Goal: Task Accomplishment & Management: Complete application form

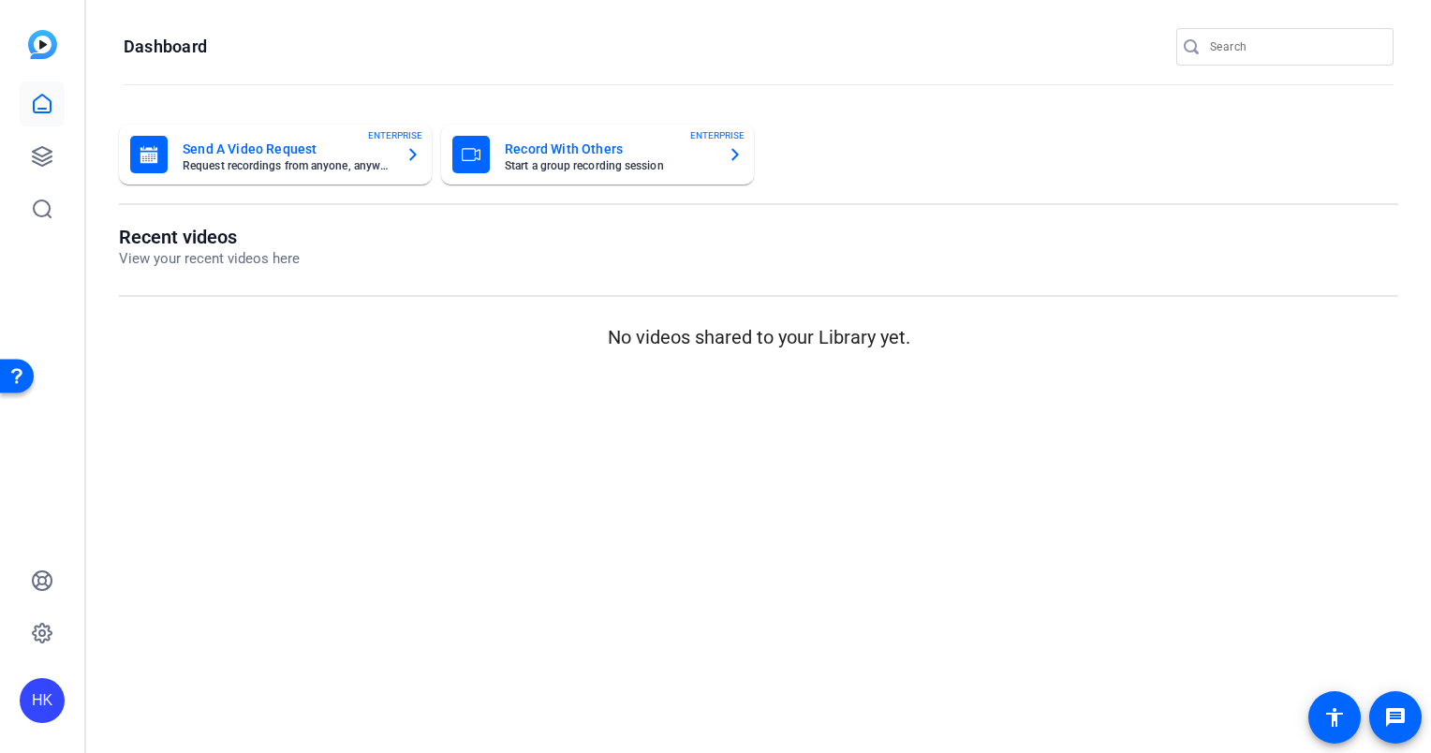
click at [534, 145] on mat-card-title "Record With Others" at bounding box center [609, 149] width 208 height 22
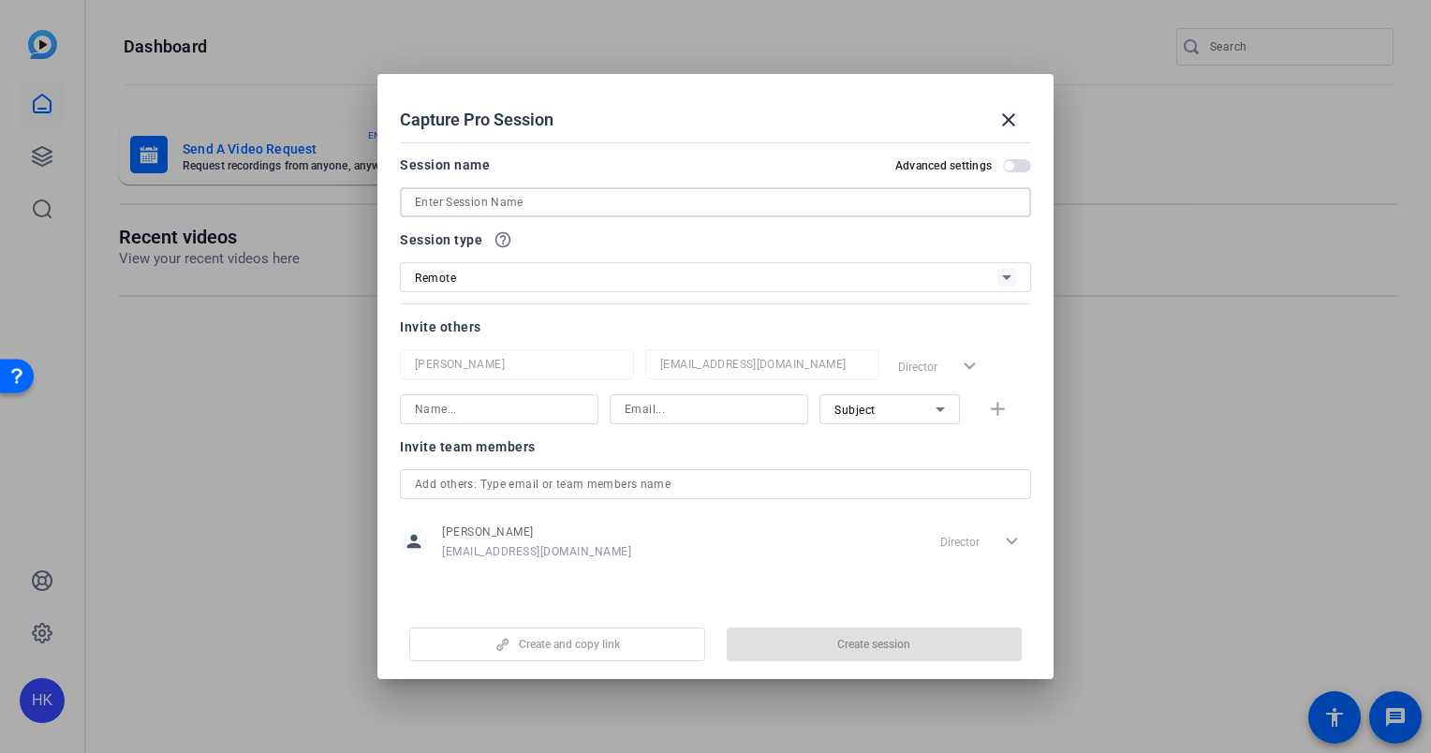
click at [0, 0] on input at bounding box center [0, 0] width 0 height 0
paste input "REMOTE RECORDING: WhyGPS virtual videography (Nora Steurt) // 2504-11516-CS"
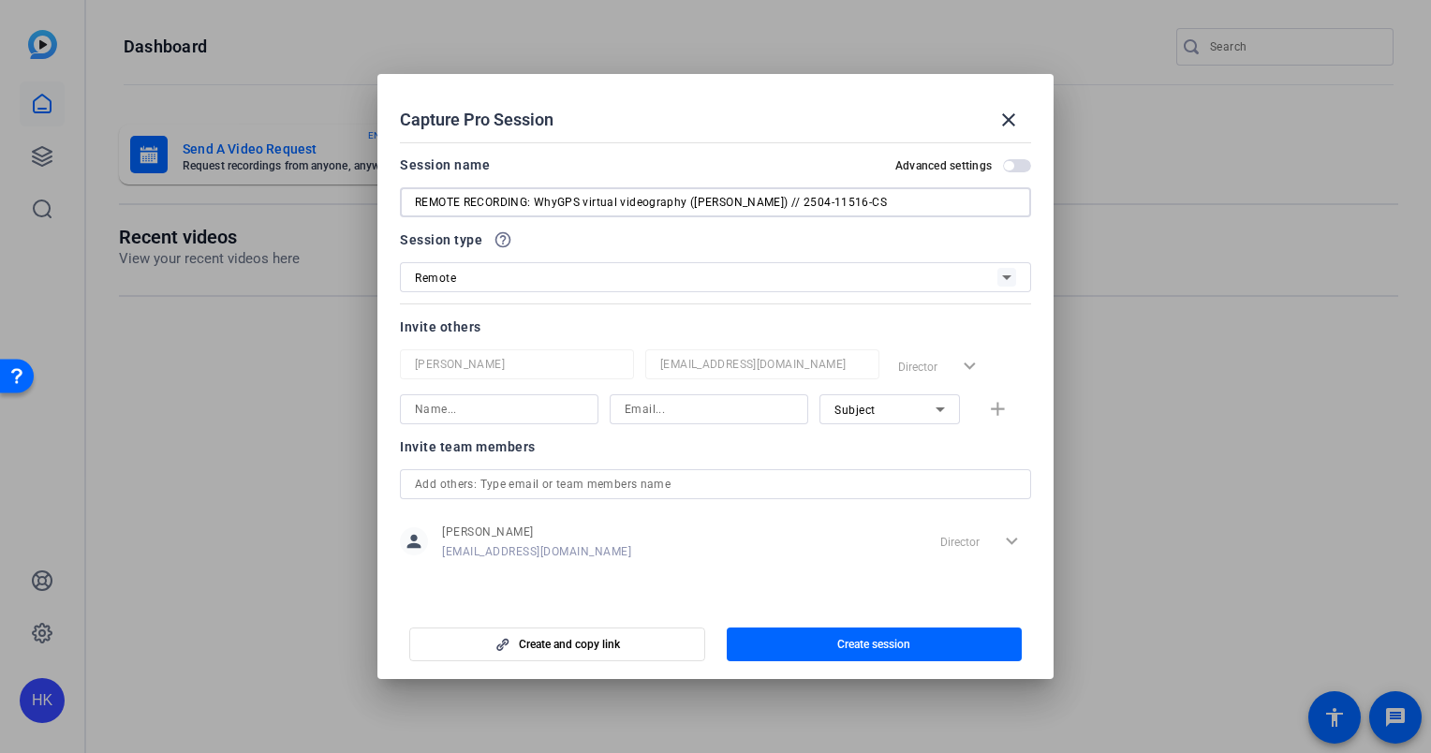
type input "REMOTE RECORDING: WhyGPS virtual videography (Doug Holt) // 2504-11516-CS"
click at [509, 489] on input "text" at bounding box center [715, 484] width 601 height 22
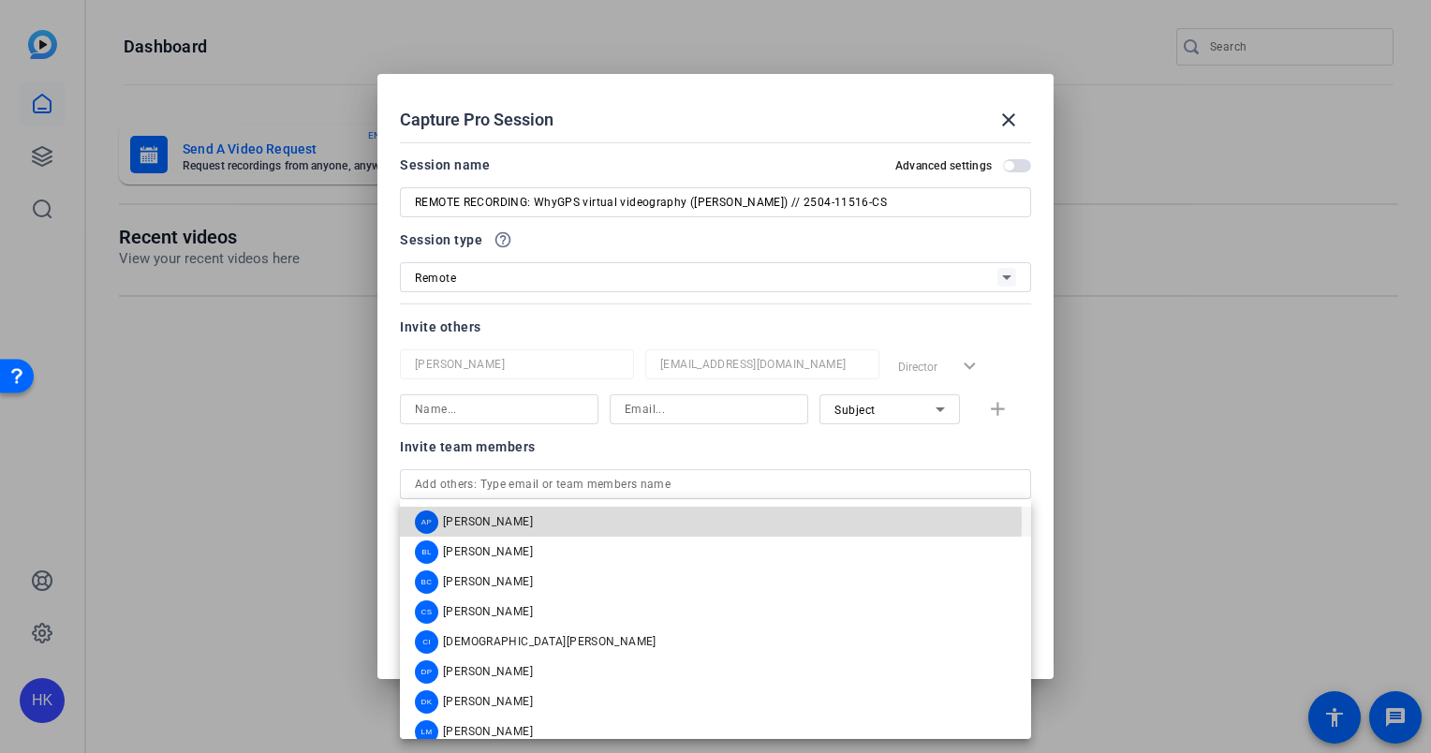
click at [507, 524] on span "[PERSON_NAME]" at bounding box center [488, 521] width 90 height 15
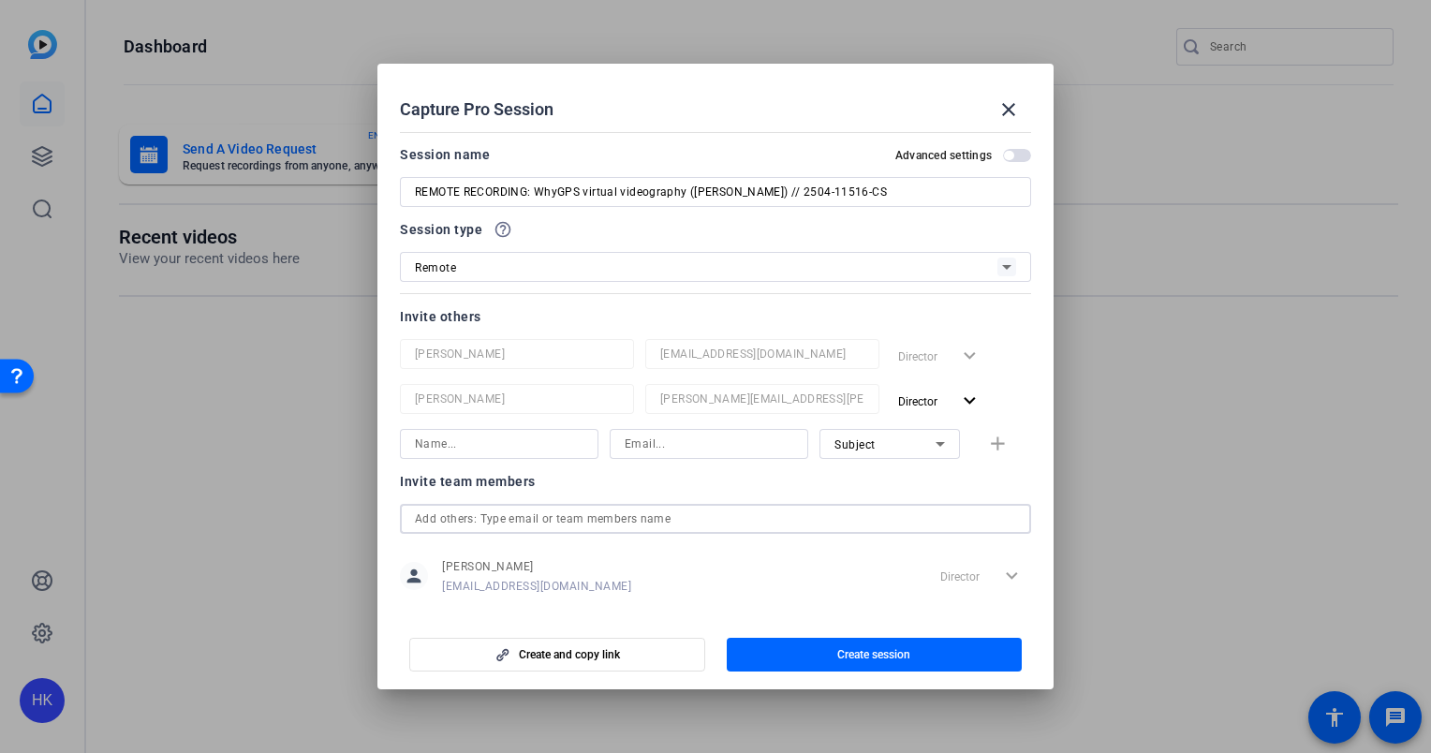
click at [505, 512] on input "text" at bounding box center [715, 519] width 601 height 22
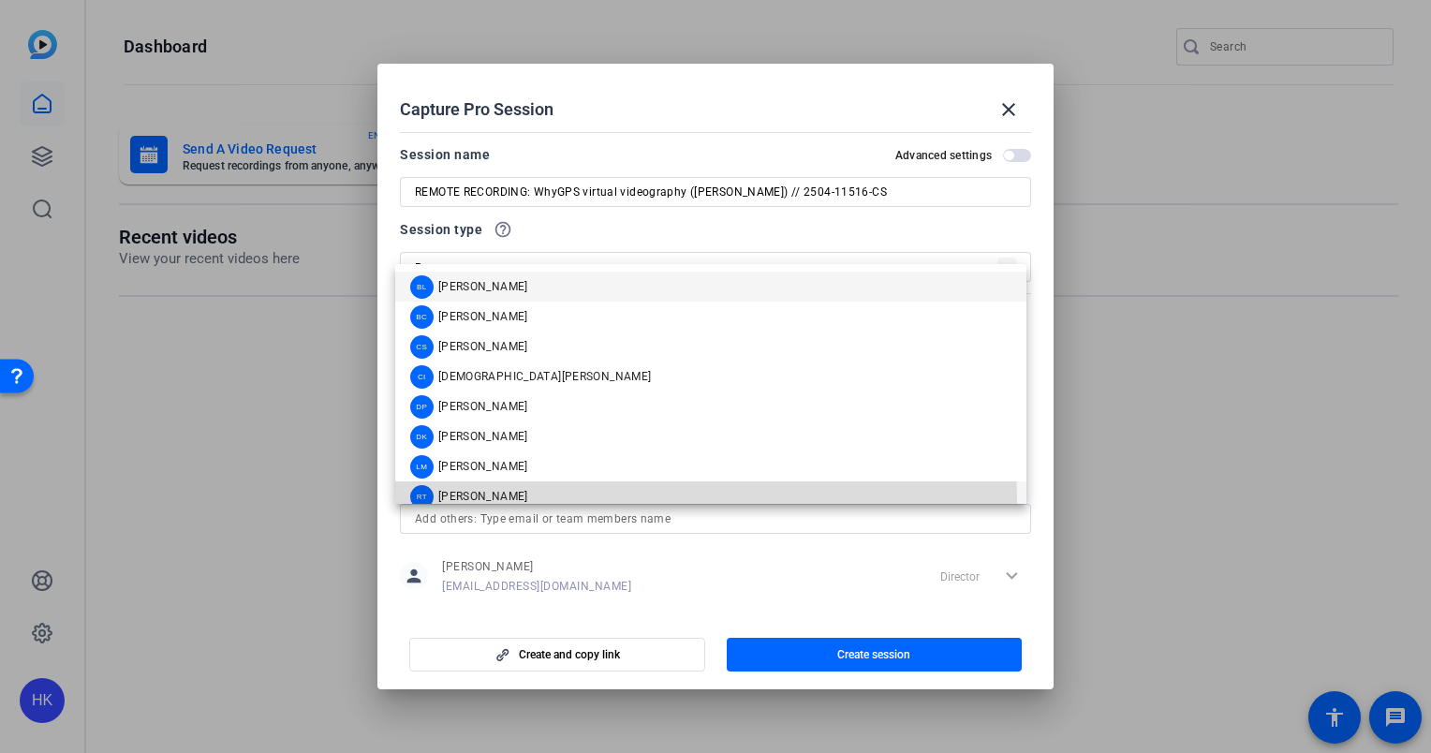
click at [487, 499] on span "[PERSON_NAME]" at bounding box center [483, 496] width 90 height 15
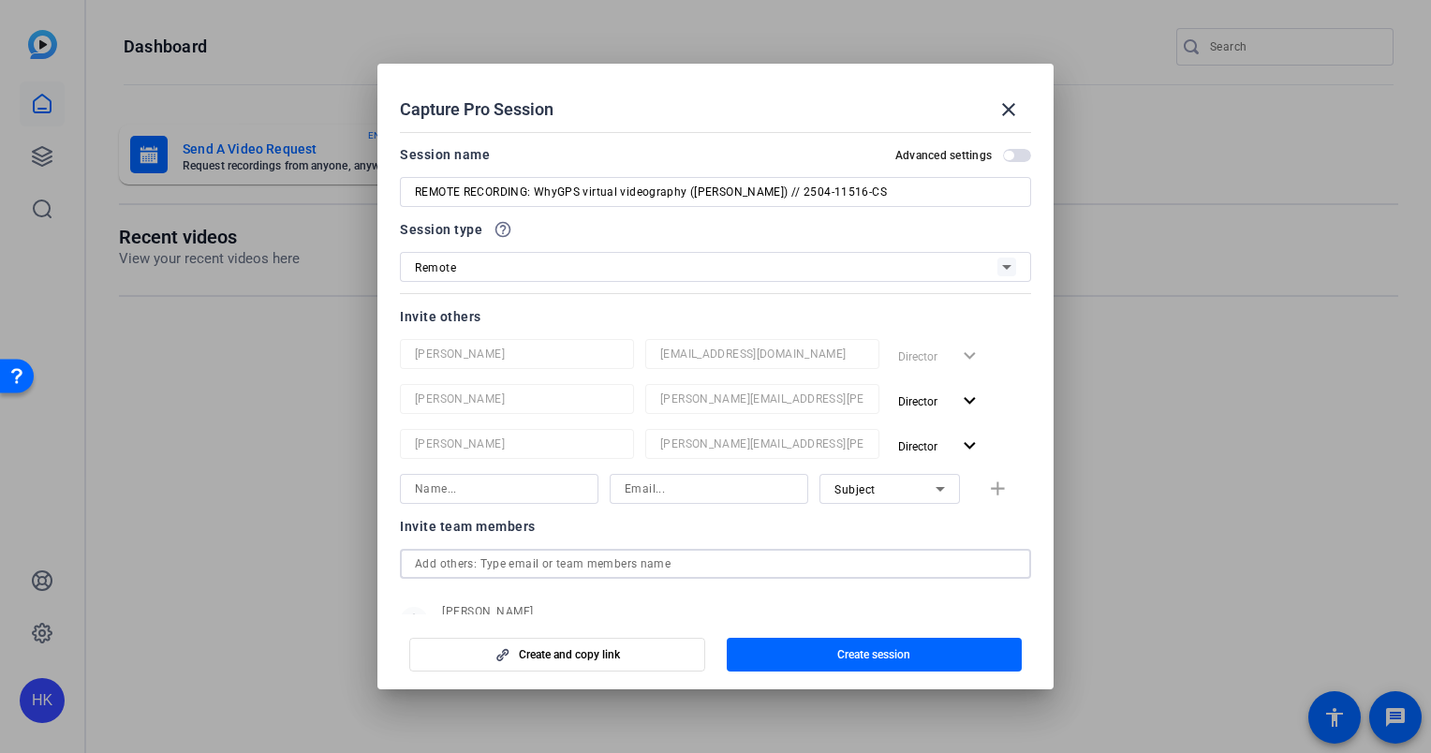
click at [516, 562] on input "text" at bounding box center [715, 564] width 601 height 22
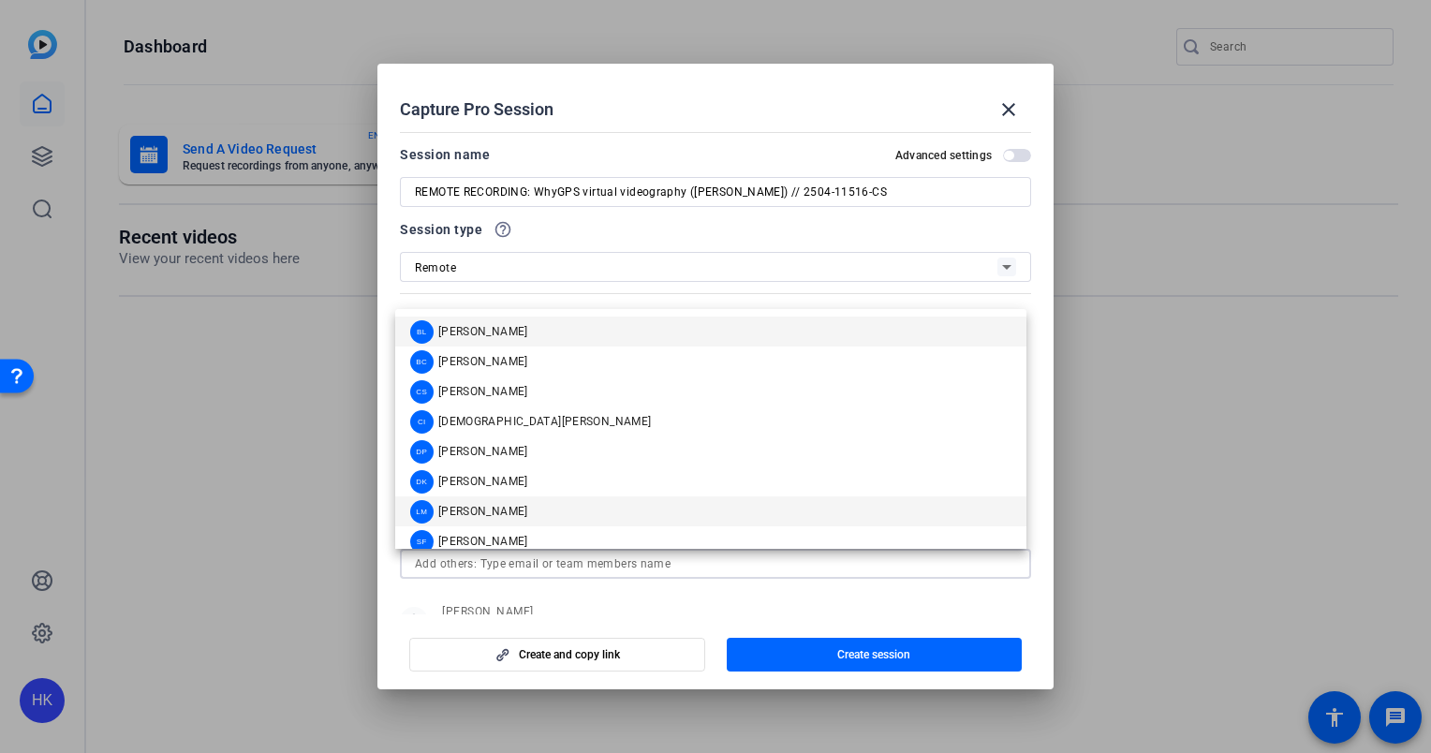
click at [469, 504] on span "[PERSON_NAME]" at bounding box center [483, 511] width 90 height 15
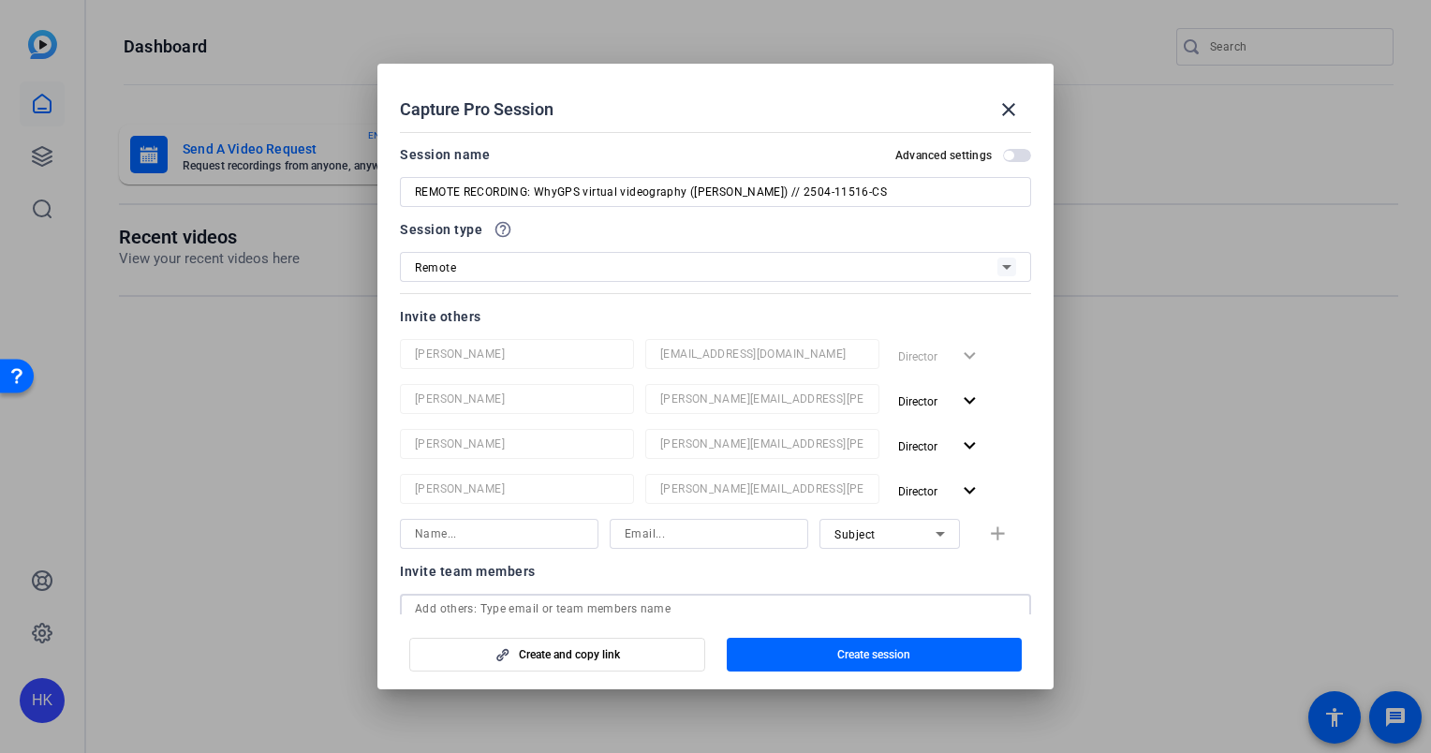
click at [532, 598] on input "text" at bounding box center [715, 609] width 601 height 22
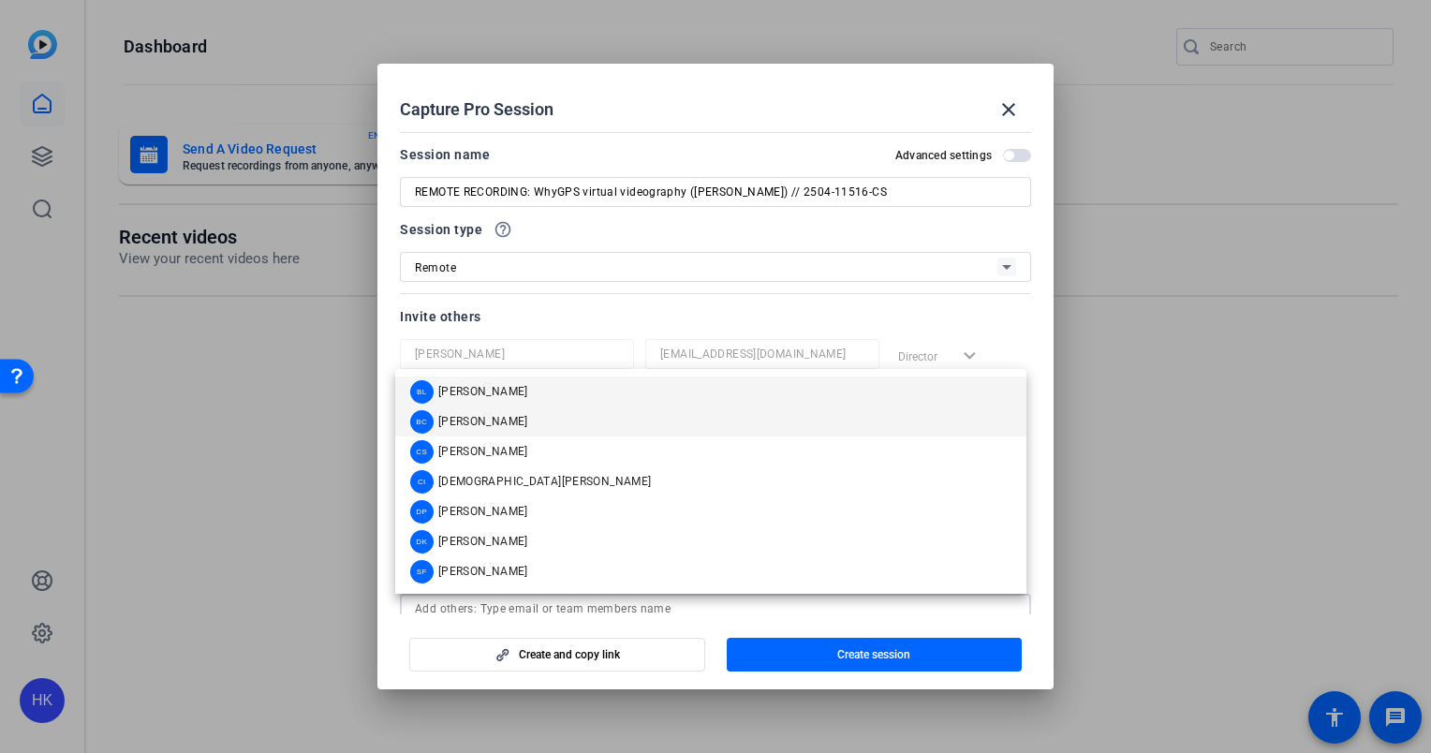
click at [535, 421] on mat-option "BC Brian Camarao" at bounding box center [710, 421] width 631 height 30
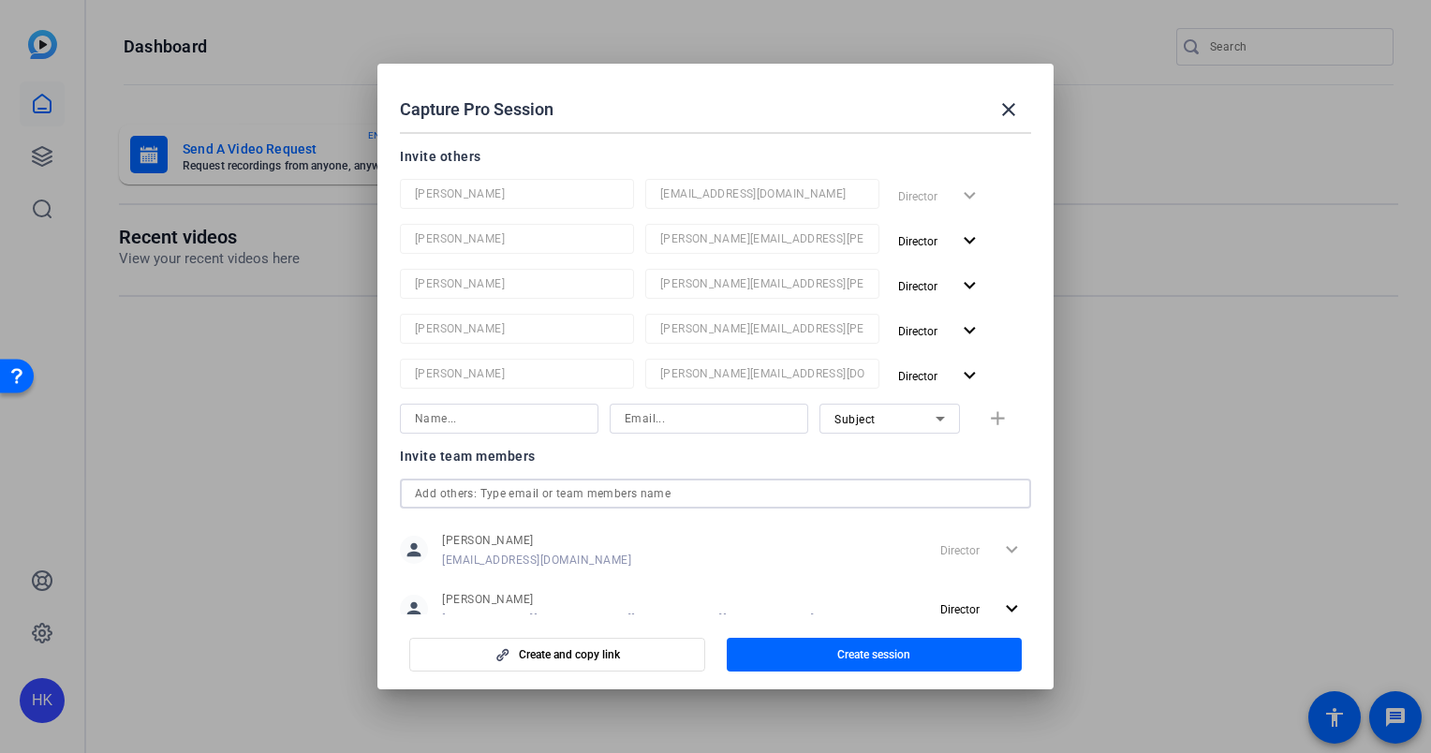
scroll to position [173, 0]
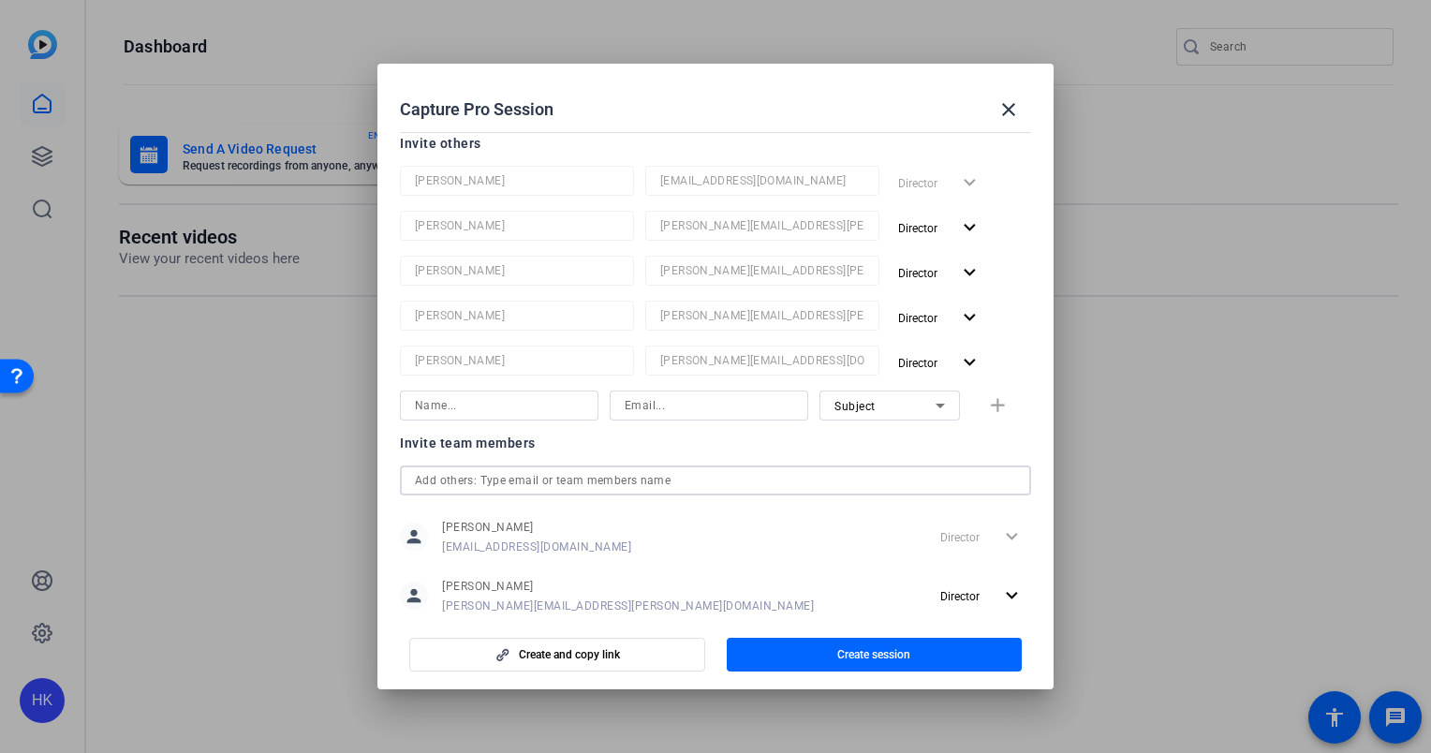
click at [0, 0] on div "Invite team members person Hakim Kabbaj Hakim.Kabbaj@ey.com Director expand_mor…" at bounding box center [0, 0] width 0 height 0
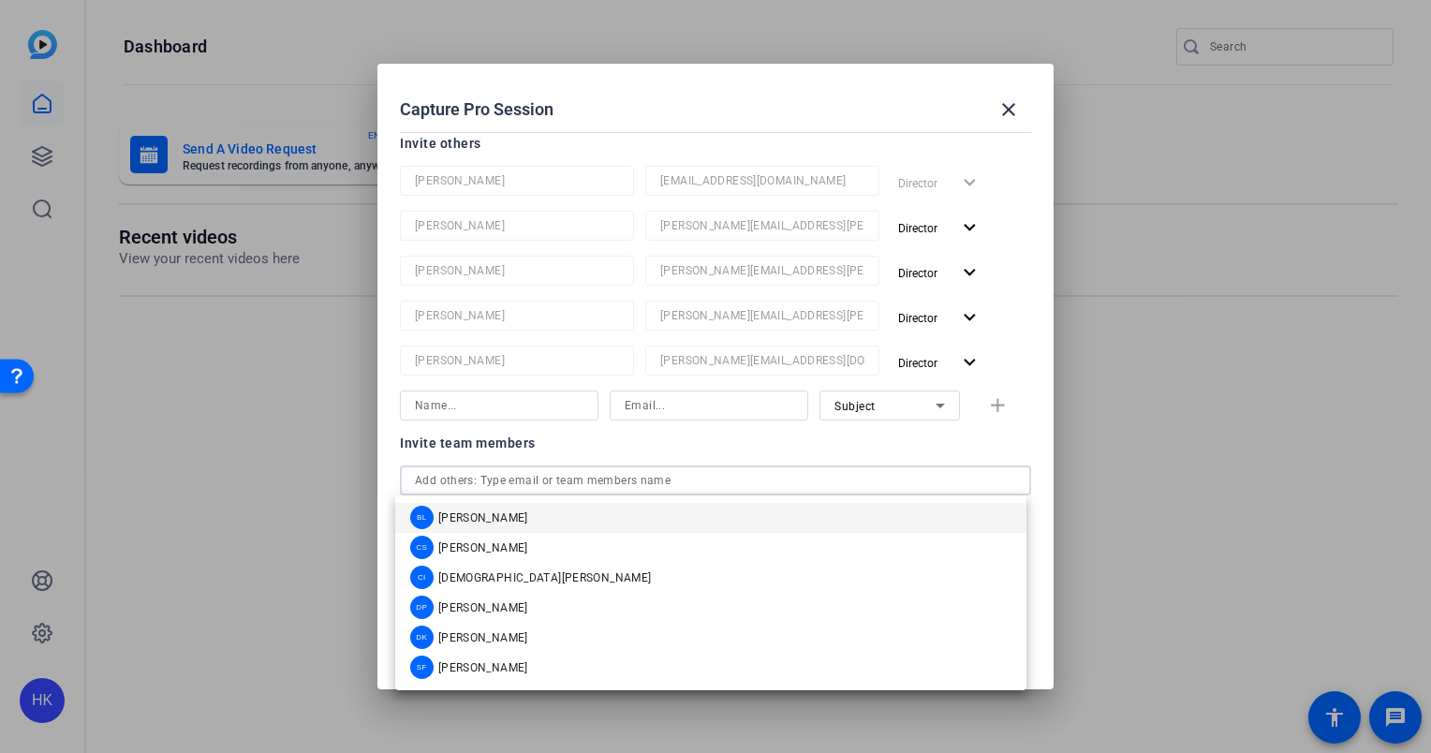
click at [471, 480] on input "text" at bounding box center [715, 480] width 601 height 22
click at [503, 667] on span "[PERSON_NAME]" at bounding box center [483, 667] width 90 height 15
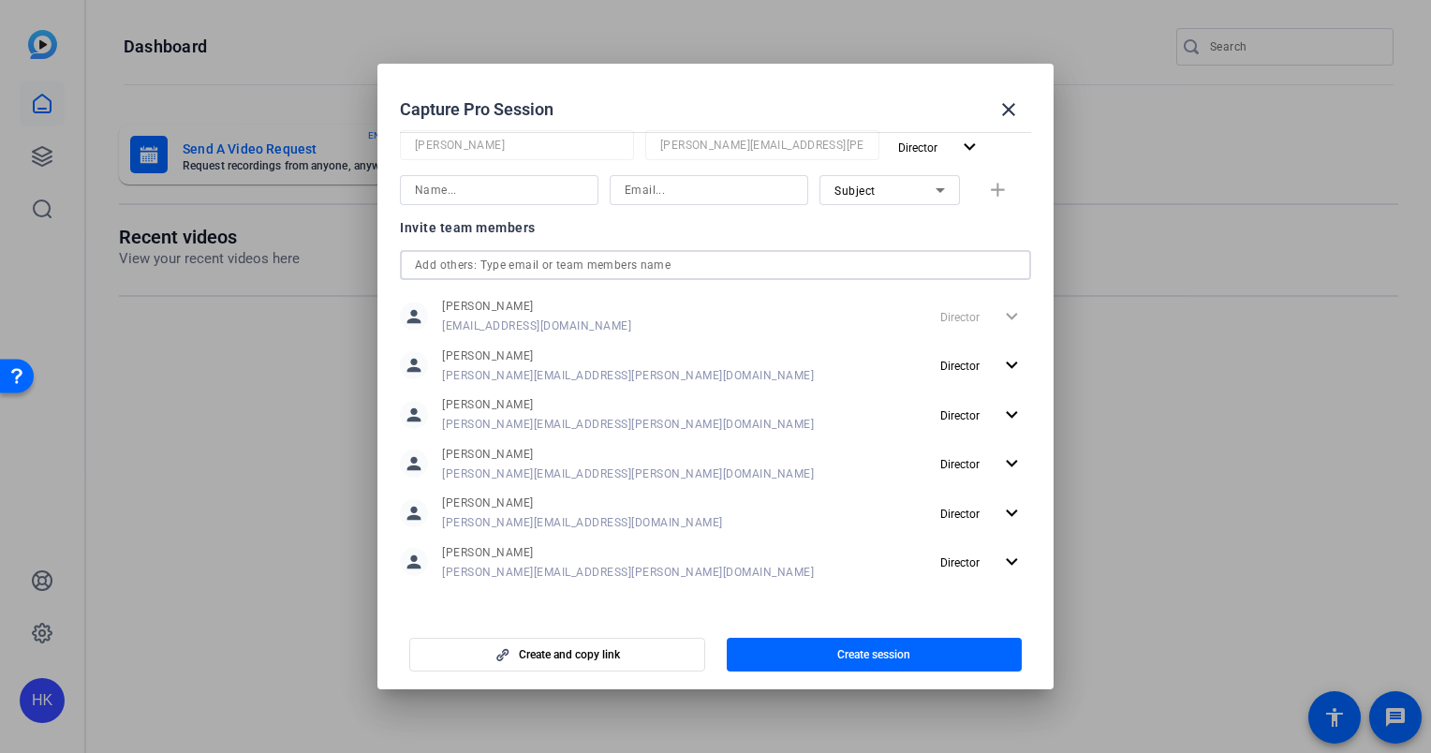
scroll to position [438, 0]
click at [868, 652] on span "Create session" at bounding box center [873, 654] width 73 height 15
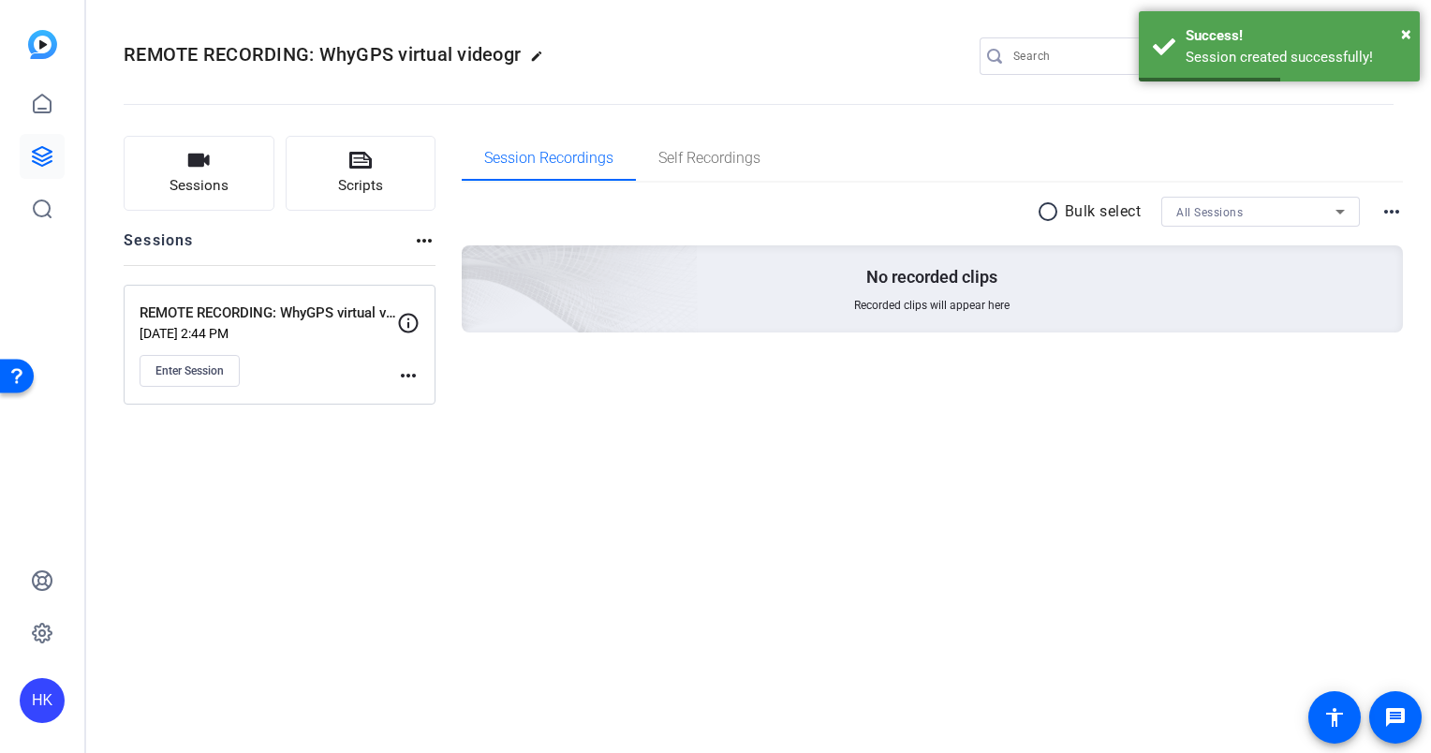
click at [406, 365] on mat-icon "more_horiz" at bounding box center [408, 375] width 22 height 22
click at [450, 393] on span "Edit Session" at bounding box center [454, 402] width 85 height 22
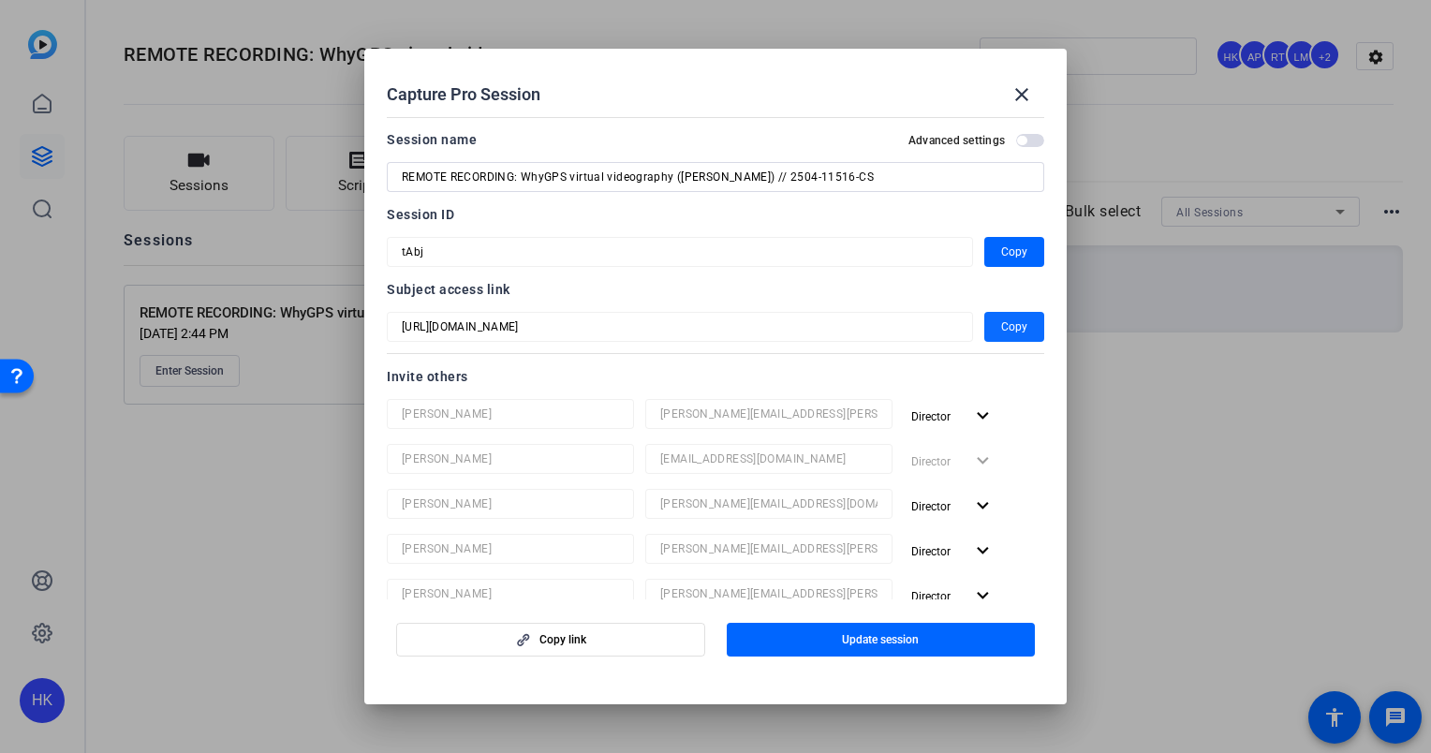
click at [1001, 322] on span "Copy" at bounding box center [1014, 327] width 26 height 22
click at [1001, 251] on span "Copy" at bounding box center [1014, 252] width 26 height 22
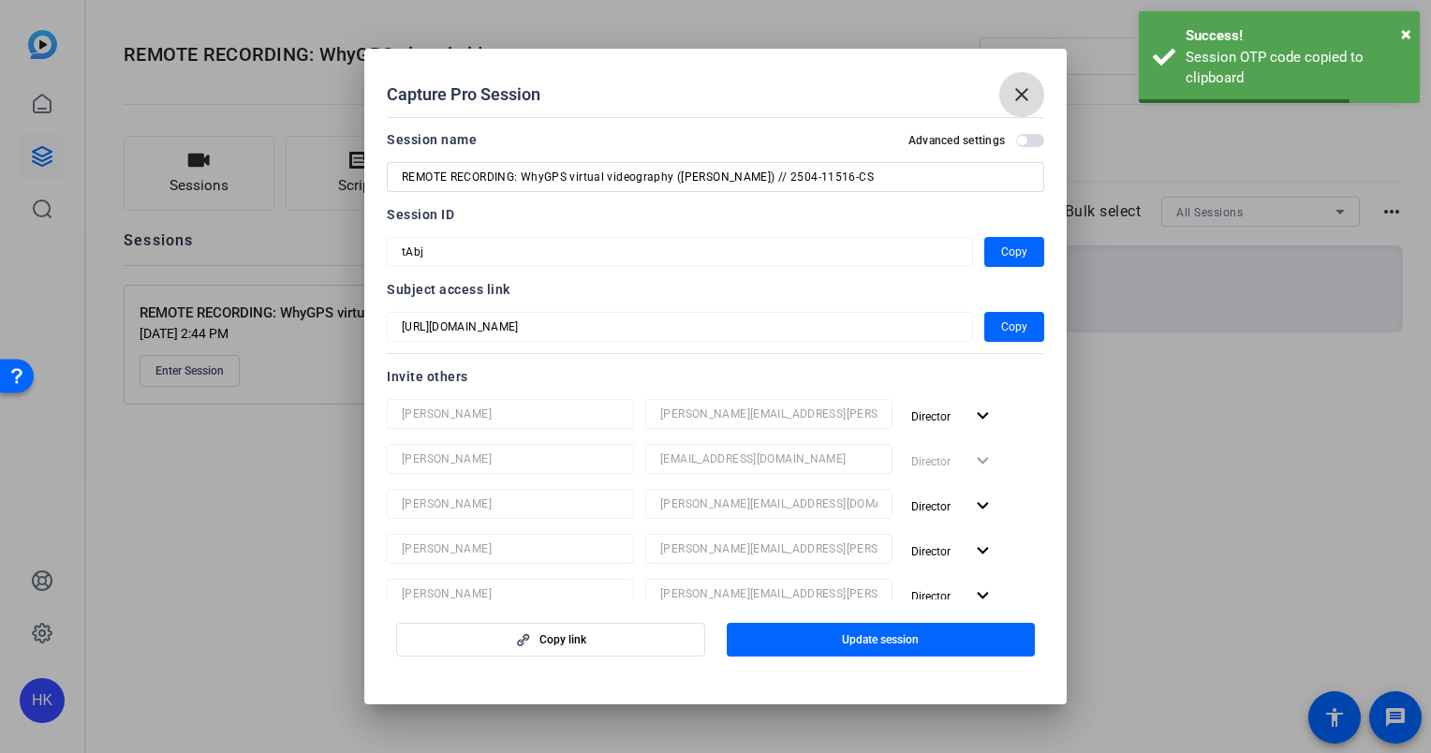
click at [1026, 94] on mat-icon "close" at bounding box center [1022, 94] width 22 height 22
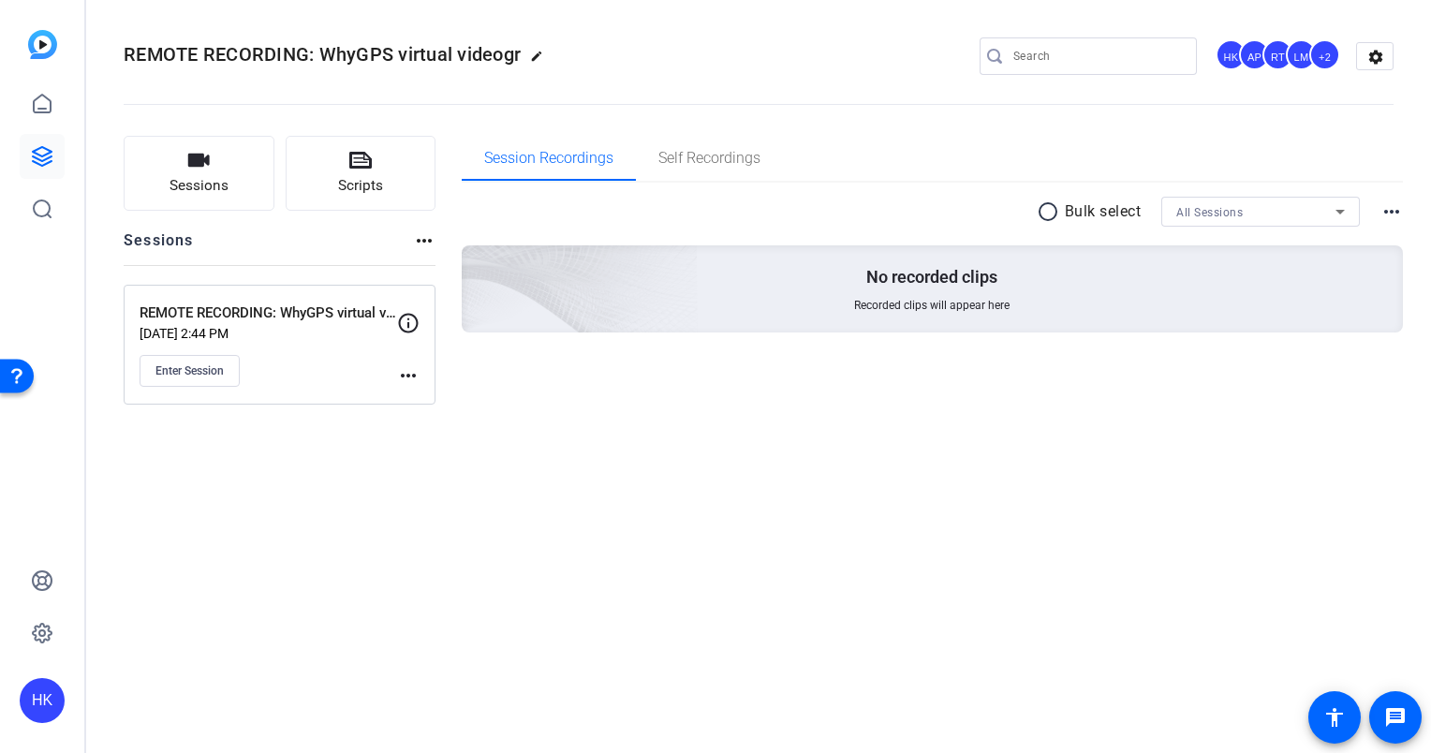
click at [401, 368] on mat-icon "more_horiz" at bounding box center [408, 375] width 22 height 22
click at [438, 401] on span "Edit Session" at bounding box center [454, 402] width 85 height 22
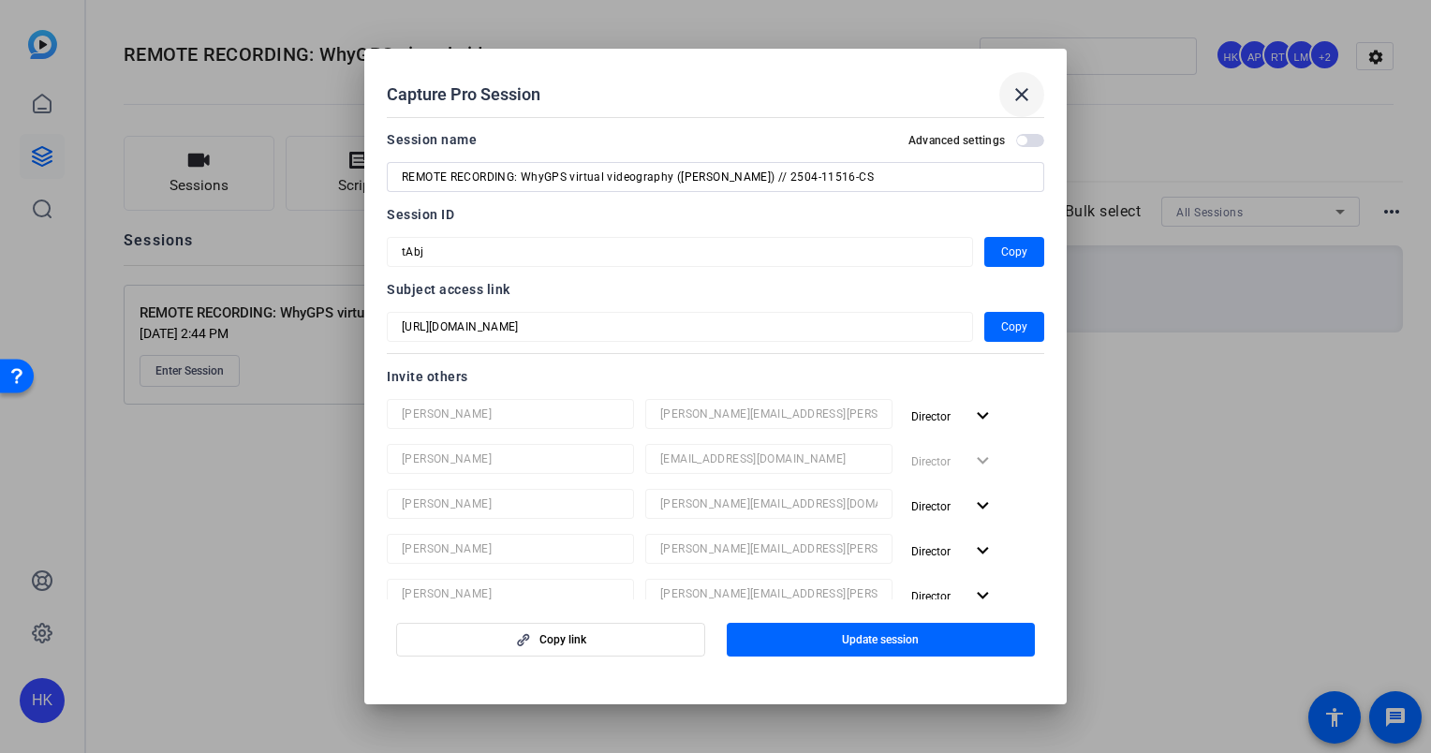
click at [1015, 97] on mat-icon "close" at bounding box center [1022, 94] width 22 height 22
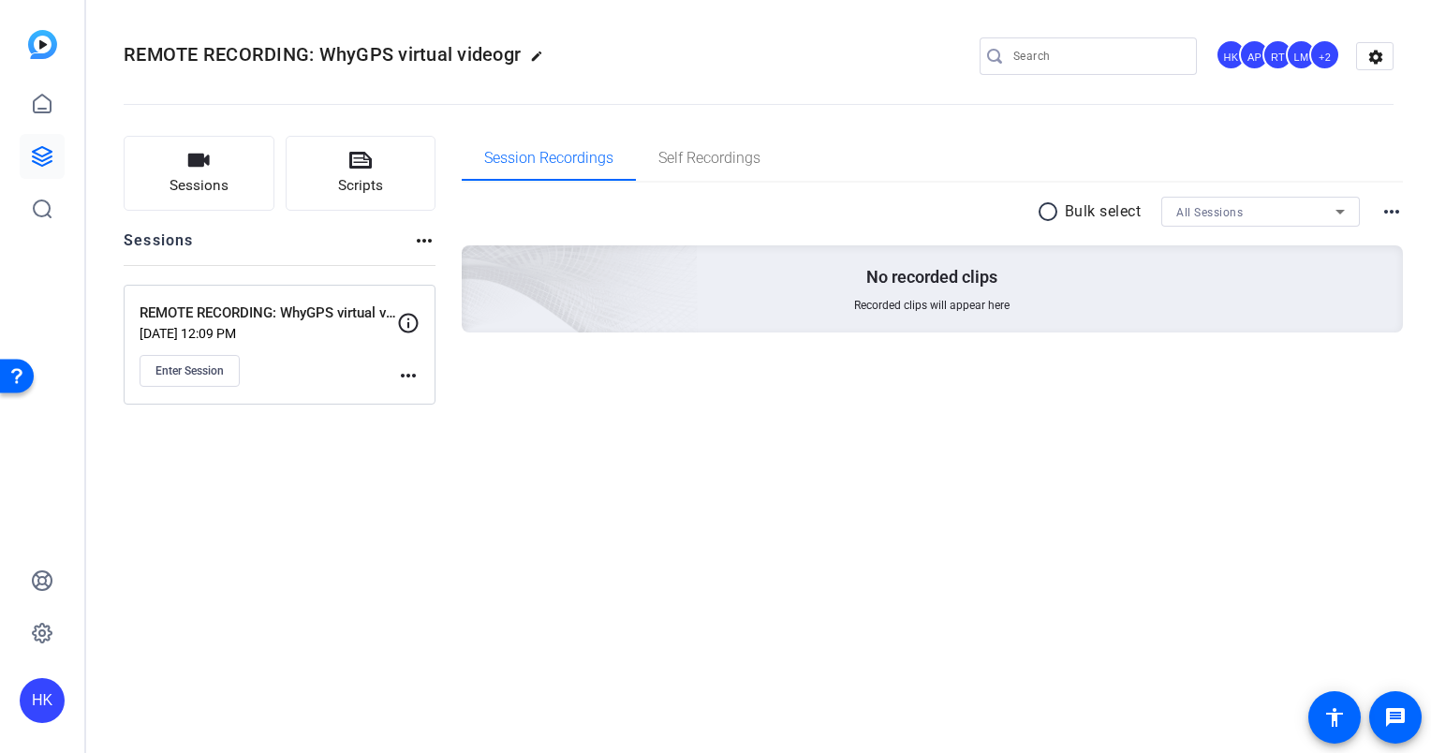
click at [408, 369] on mat-icon "more_horiz" at bounding box center [408, 375] width 22 height 22
click at [449, 401] on span "Edit Session" at bounding box center [454, 402] width 85 height 22
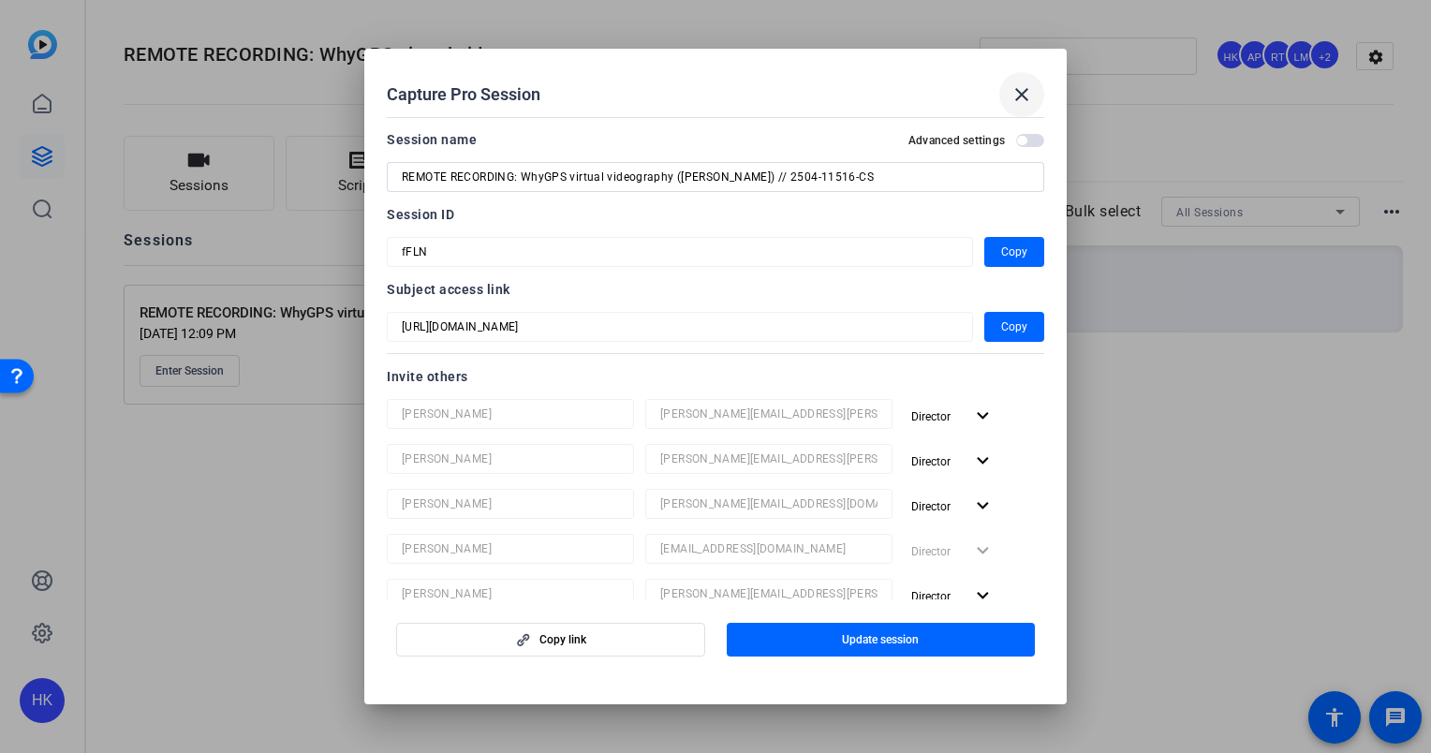
click at [1030, 93] on mat-icon "close" at bounding box center [1022, 94] width 22 height 22
